Goal: Find specific page/section: Find specific page/section

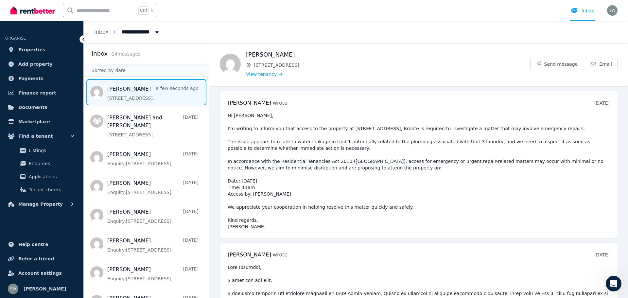
scroll to position [2063, 0]
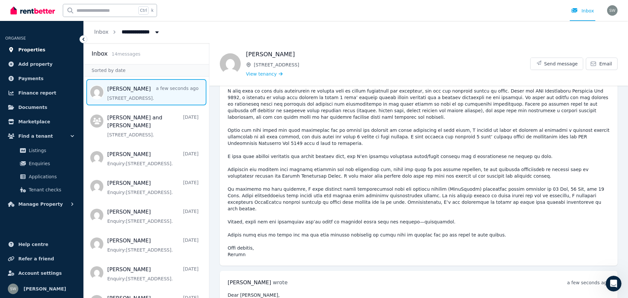
click at [30, 49] on span "Properties" at bounding box center [31, 50] width 27 height 8
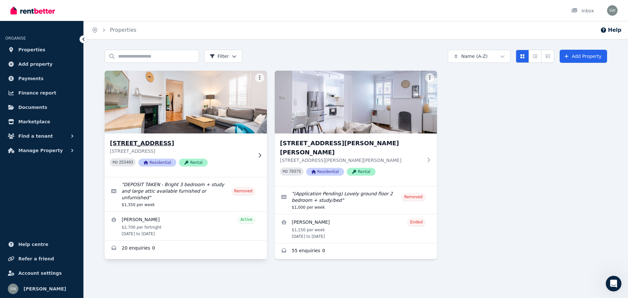
click at [175, 109] on img at bounding box center [186, 102] width 170 height 66
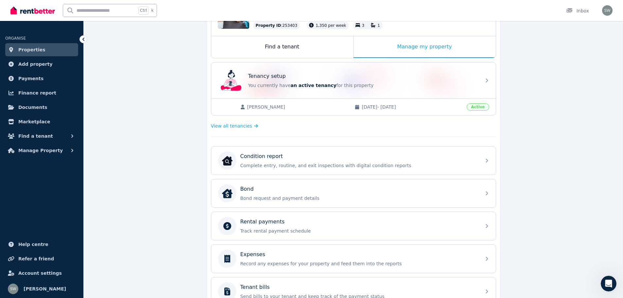
scroll to position [131, 0]
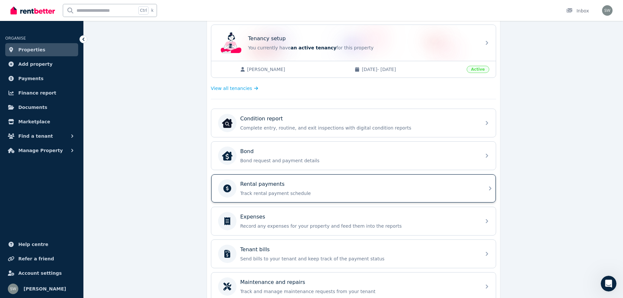
click at [303, 183] on div "Rental payments" at bounding box center [358, 184] width 237 height 8
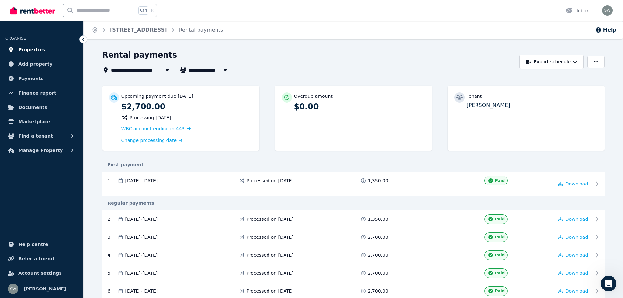
click at [33, 50] on span "Properties" at bounding box center [31, 50] width 27 height 8
